Goal: Navigation & Orientation: Find specific page/section

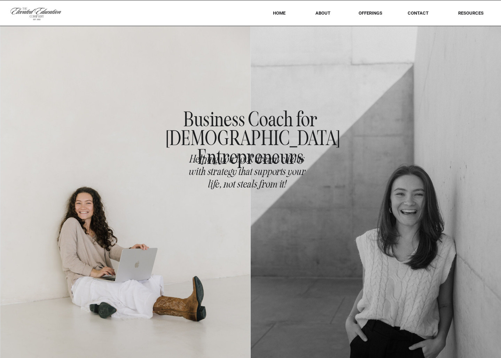
click at [368, 14] on nav "offerings" at bounding box center [369, 12] width 43 height 5
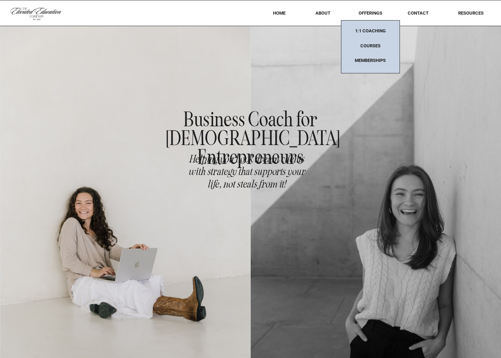
click at [373, 59] on nav "Memberships" at bounding box center [369, 61] width 43 height 6
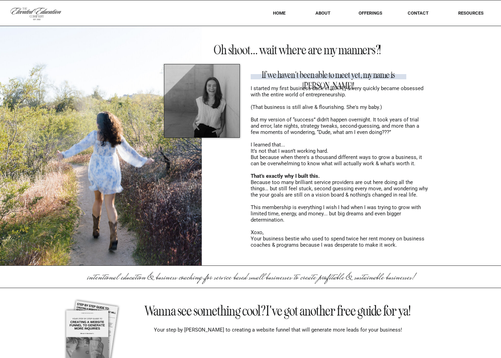
scroll to position [5672, 0]
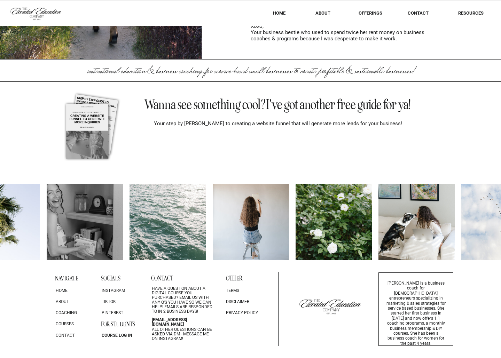
click at [112, 335] on p "course log in" at bounding box center [121, 335] width 38 height 9
click at [33, 10] on div at bounding box center [35, 13] width 54 height 18
click at [282, 14] on nav "HOME" at bounding box center [278, 12] width 31 height 5
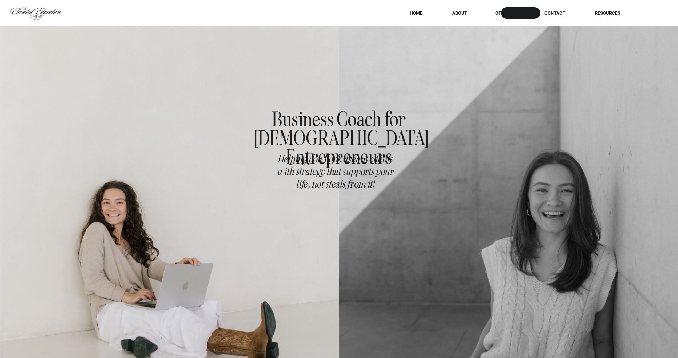
click at [459, 12] on nav "About" at bounding box center [459, 12] width 25 height 5
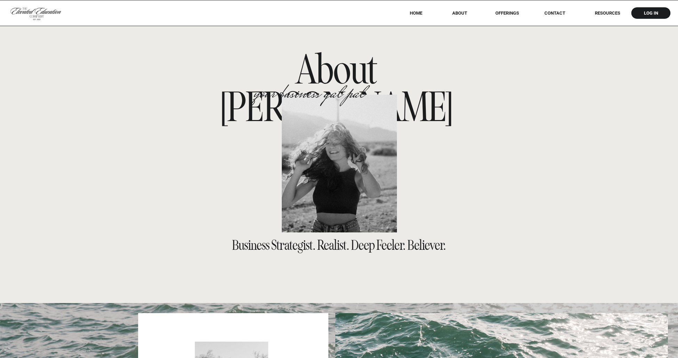
click at [417, 13] on nav "HOME" at bounding box center [415, 12] width 31 height 5
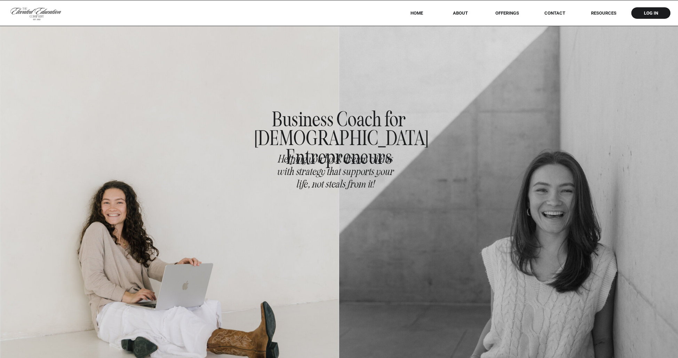
click at [504, 9] on div at bounding box center [339, 13] width 678 height 26
click at [508, 13] on nav "offerings" at bounding box center [506, 12] width 43 height 5
click at [513, 11] on nav "offerings" at bounding box center [506, 12] width 43 height 5
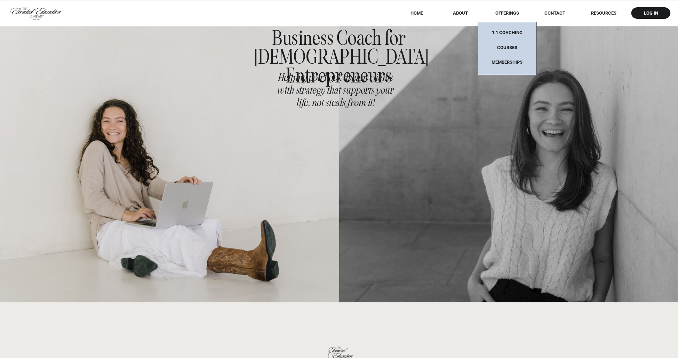
scroll to position [134, 0]
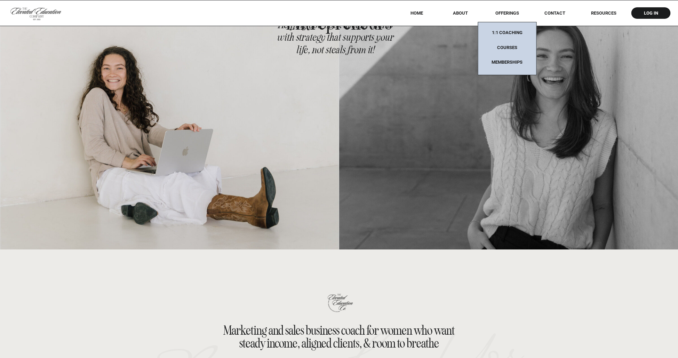
click at [501, 9] on div at bounding box center [508, 70] width 339 height 358
click at [501, 10] on nav "offerings" at bounding box center [506, 12] width 43 height 5
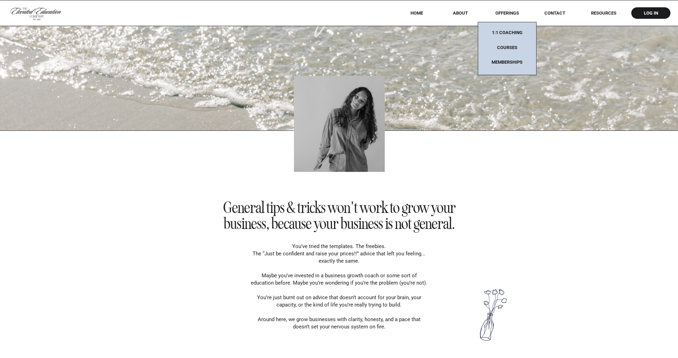
scroll to position [697, 0]
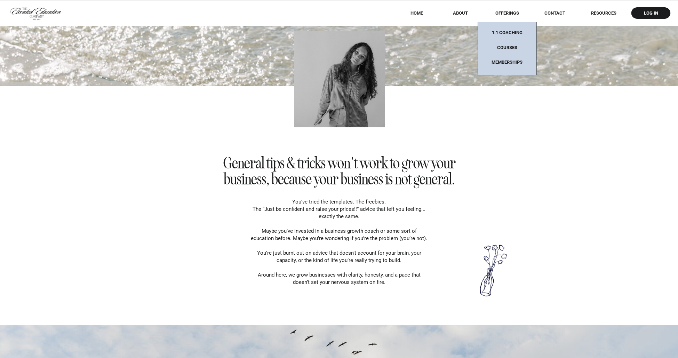
click at [504, 31] on nav "1:1 coaching" at bounding box center [506, 34] width 43 height 9
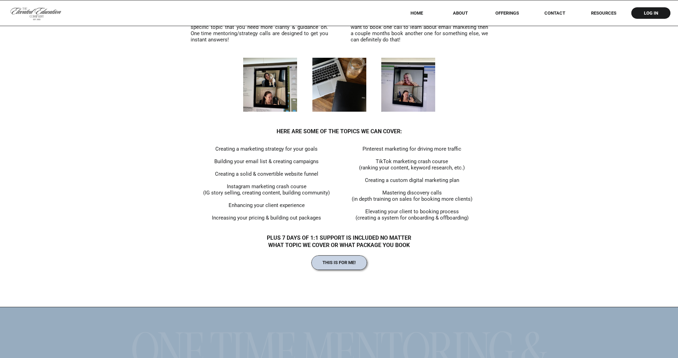
scroll to position [4735, 0]
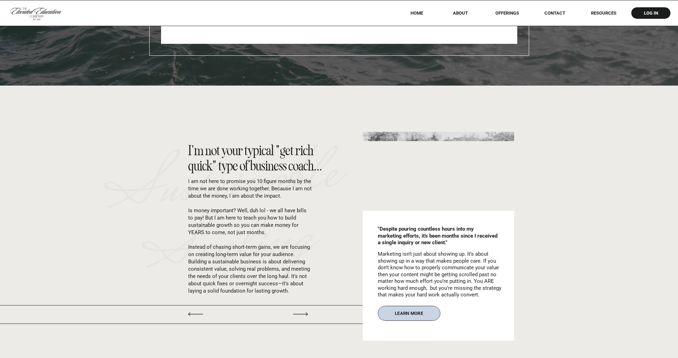
scroll to position [8721, 0]
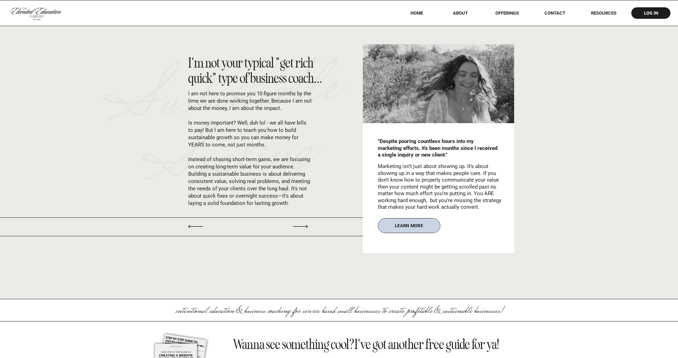
click at [304, 224] on icon at bounding box center [300, 226] width 23 height 19
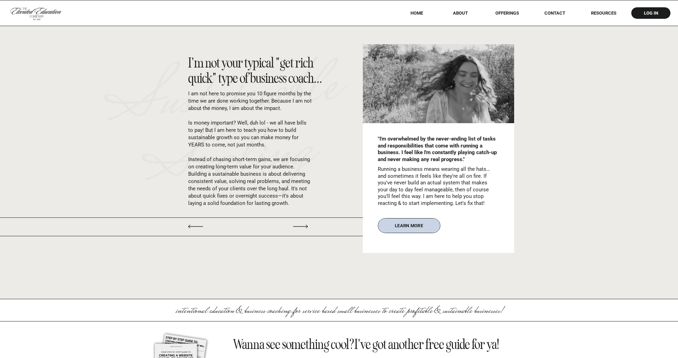
click at [304, 223] on icon at bounding box center [300, 226] width 23 height 19
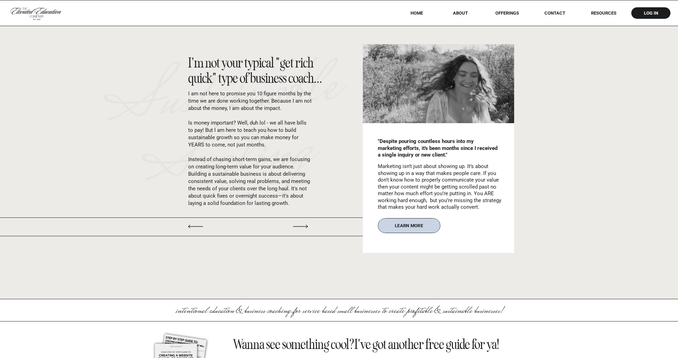
click at [302, 223] on icon at bounding box center [300, 226] width 23 height 19
click at [306, 230] on icon at bounding box center [300, 226] width 23 height 19
click at [305, 230] on icon at bounding box center [300, 226] width 23 height 19
